Goal: Contribute content

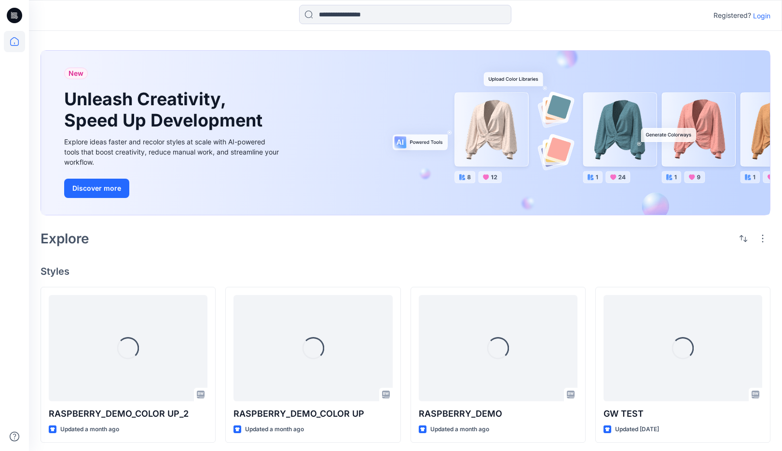
click at [765, 11] on p "Login" at bounding box center [761, 16] width 17 height 10
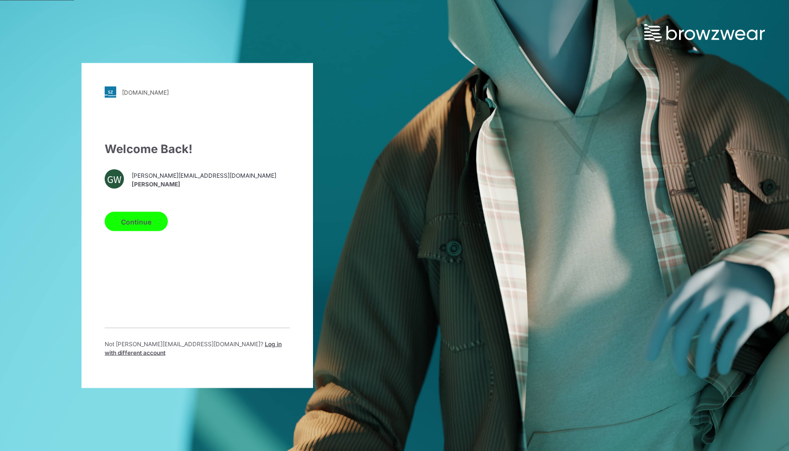
click at [126, 228] on button "Continue" at bounding box center [136, 221] width 63 height 19
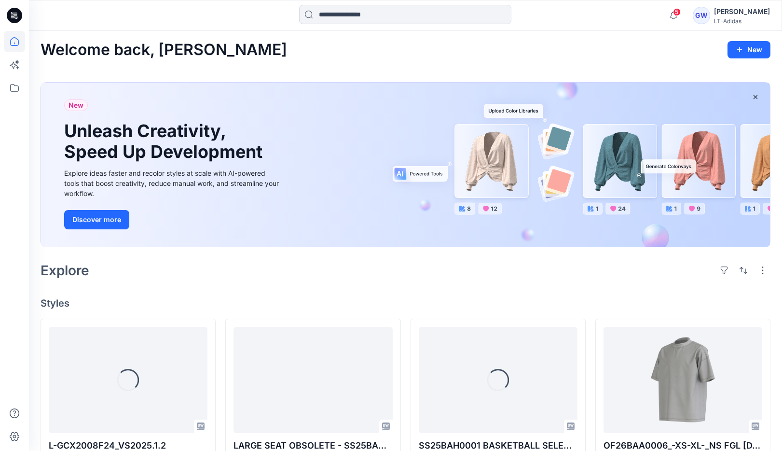
scroll to position [2, 0]
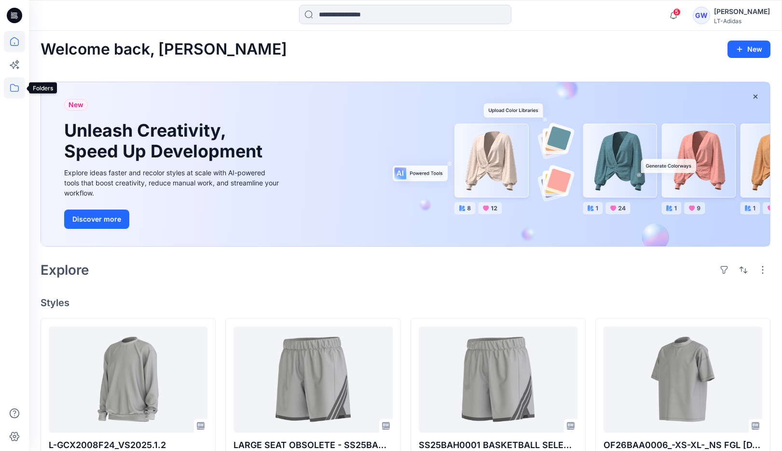
click at [14, 91] on icon at bounding box center [14, 88] width 9 height 8
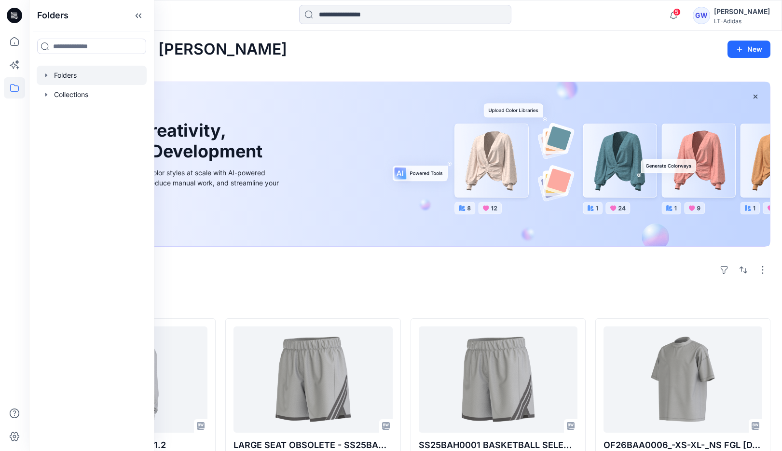
click at [46, 71] on icon "button" at bounding box center [46, 75] width 8 height 8
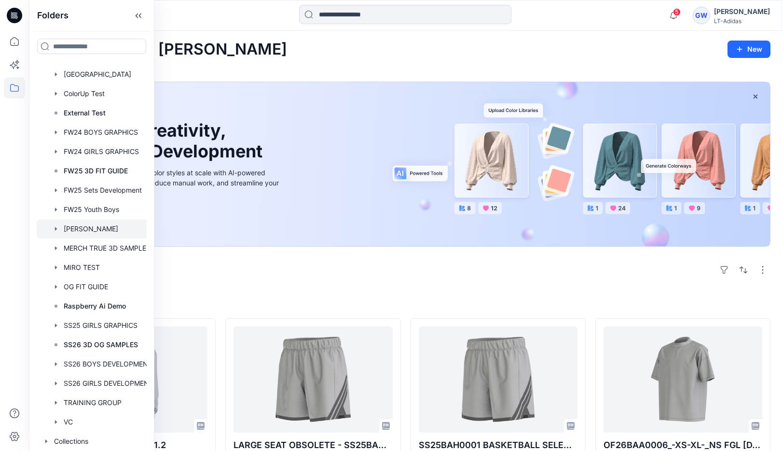
scroll to position [42, 0]
click at [62, 283] on div at bounding box center [98, 286] width 123 height 19
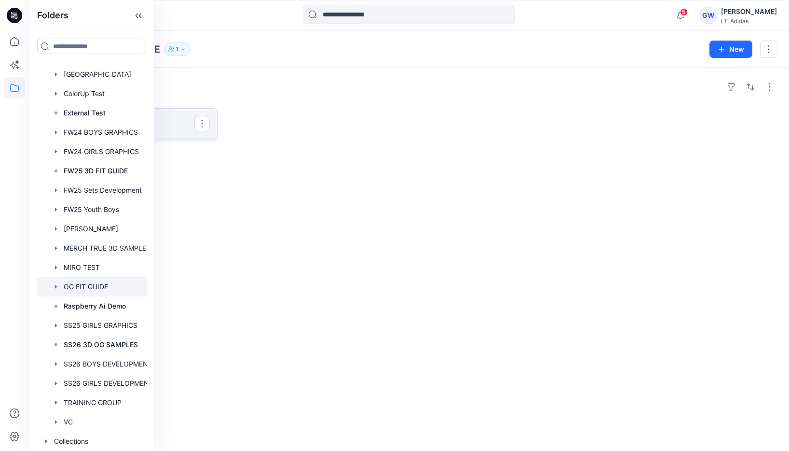
click at [186, 134] on link "FW26" at bounding box center [129, 123] width 177 height 31
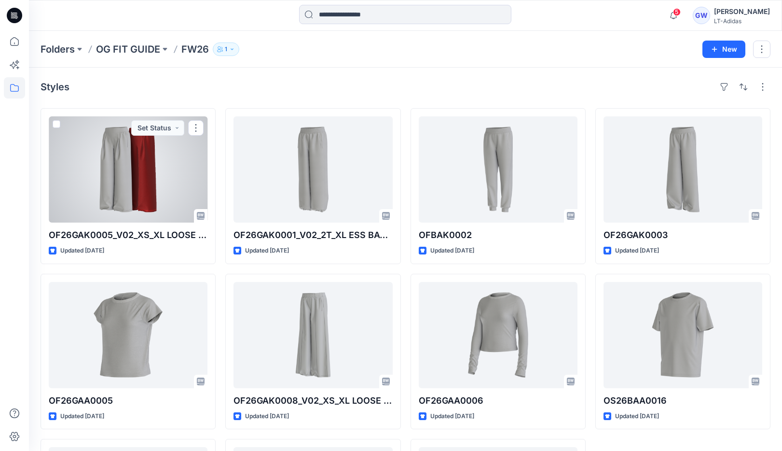
click at [137, 200] on div at bounding box center [128, 169] width 159 height 106
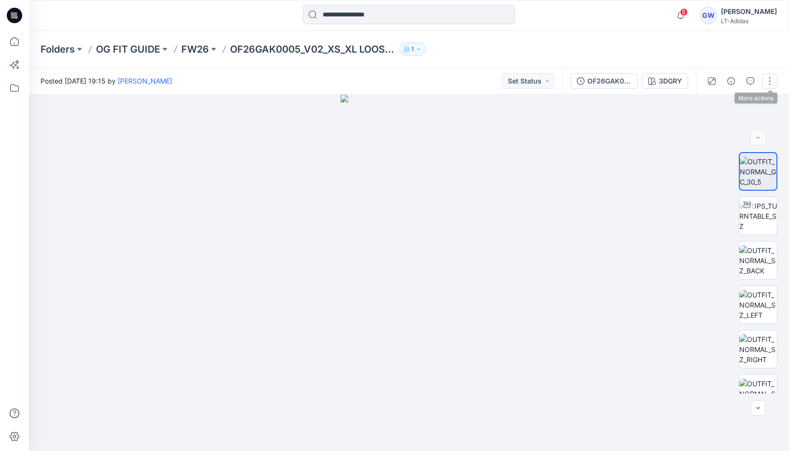
click at [770, 85] on button "button" at bounding box center [769, 80] width 15 height 15
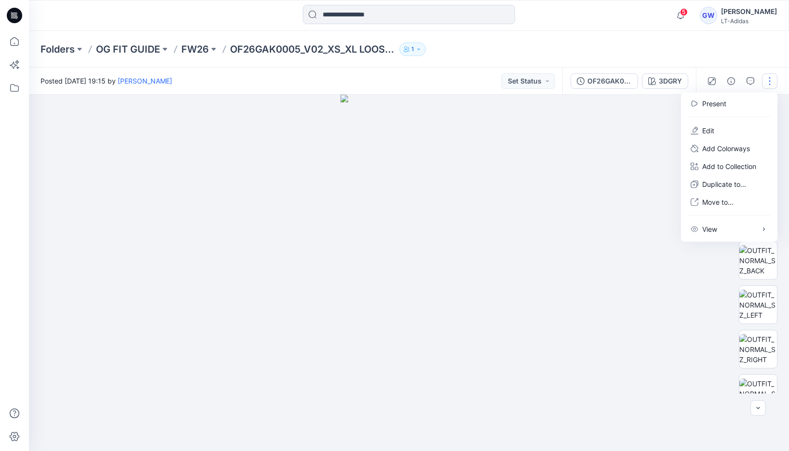
click at [600, 285] on div at bounding box center [409, 273] width 761 height 356
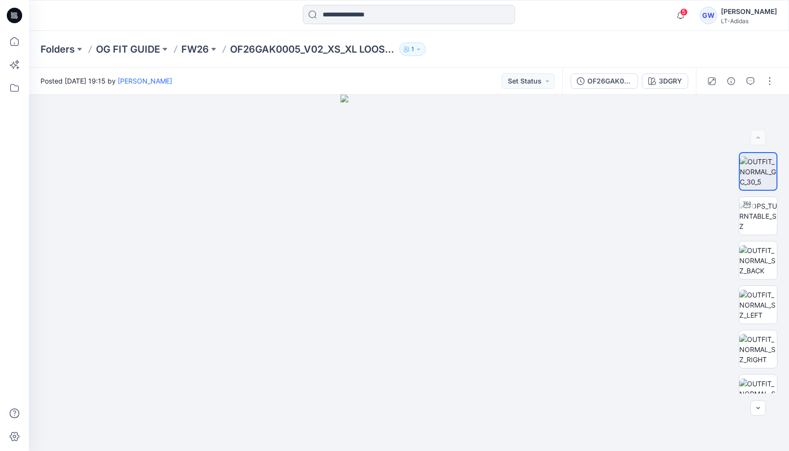
click at [524, 48] on div "Folders OG FIT GUIDE FW26 OF26GAK0005_V02_XS_XL LOOSE WIDE LEG PLEATED PANT NOT…" at bounding box center [372, 49] width 662 height 14
click at [678, 79] on div "3DGRY" at bounding box center [670, 81] width 23 height 11
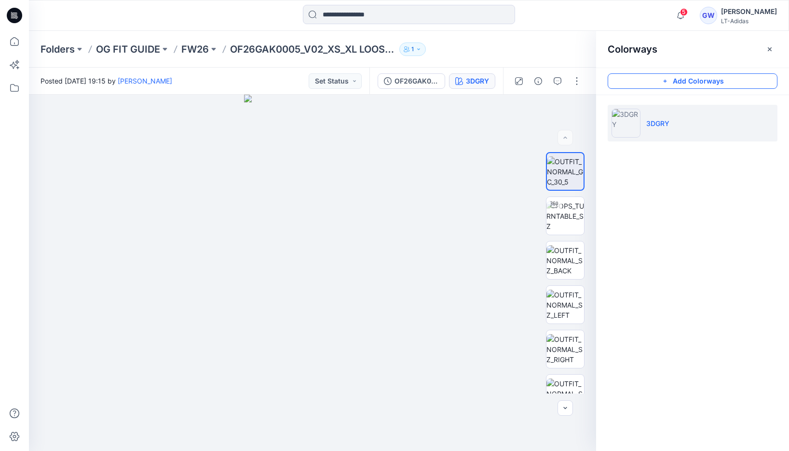
click at [698, 83] on button "Add Colorways" at bounding box center [693, 80] width 170 height 15
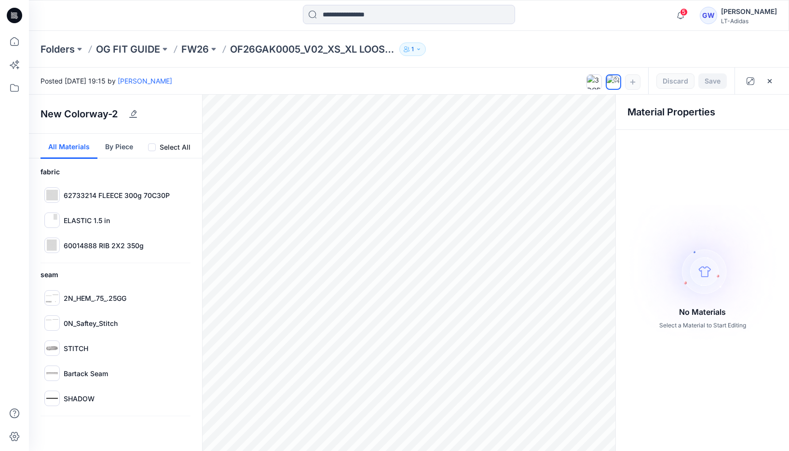
click at [153, 146] on span at bounding box center [152, 147] width 8 height 8
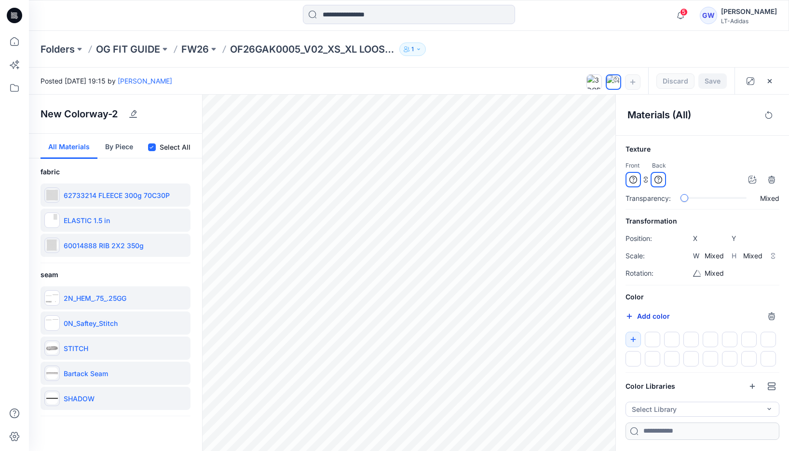
click at [649, 310] on button "Add color" at bounding box center [648, 316] width 44 height 12
type input "*******"
click at [716, 82] on button "Save" at bounding box center [713, 80] width 28 height 15
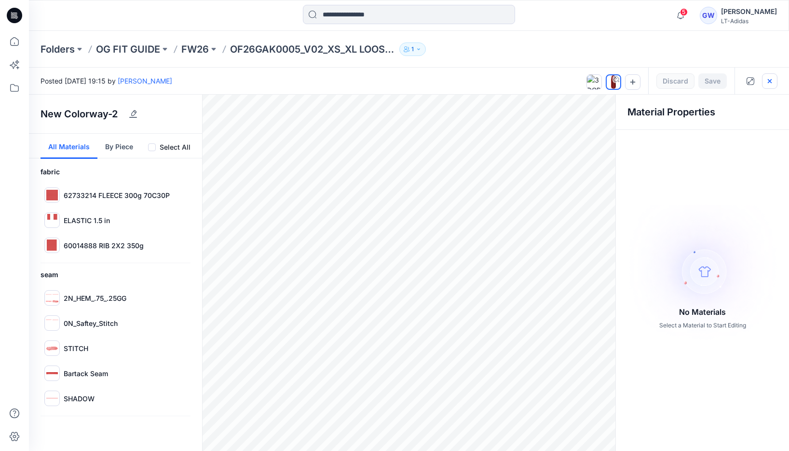
click at [772, 79] on icon "button" at bounding box center [770, 81] width 4 height 4
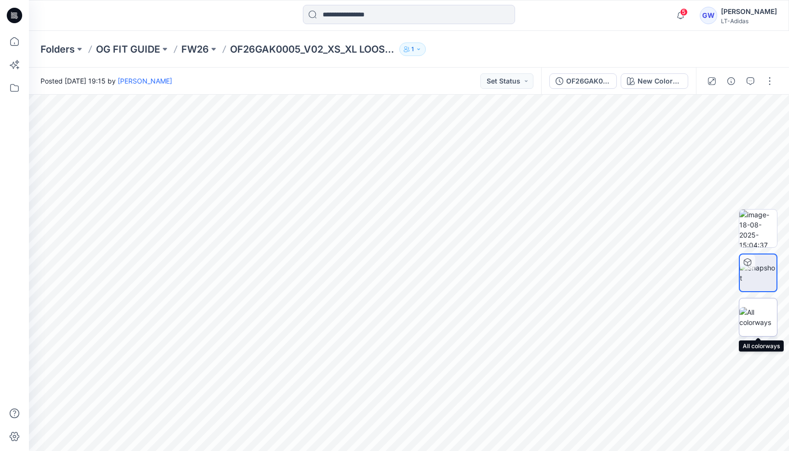
click at [764, 321] on img at bounding box center [759, 317] width 38 height 20
